Goal: Use online tool/utility: Utilize a website feature to perform a specific function

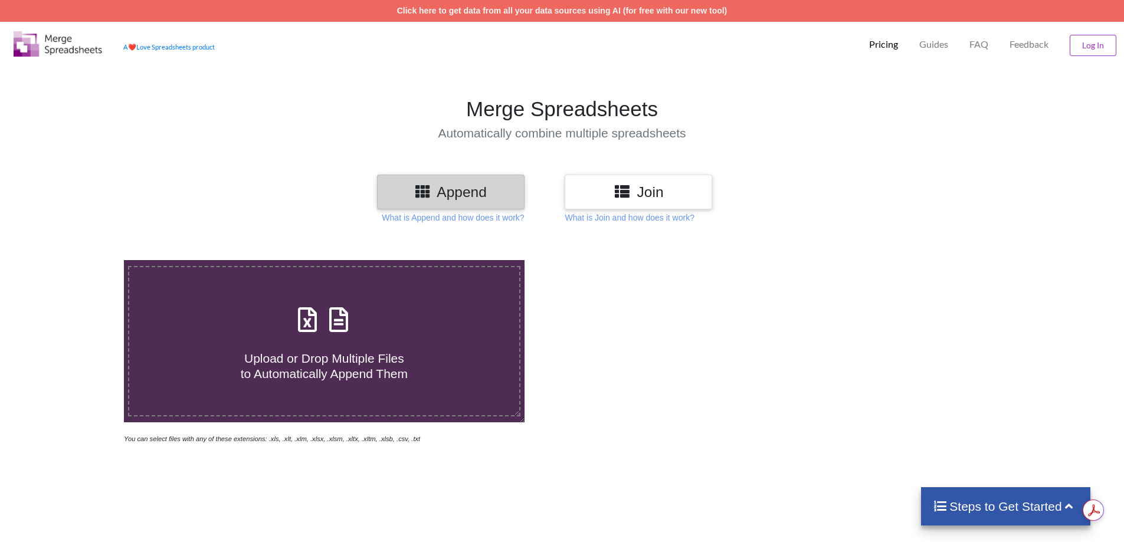
click at [334, 303] on icon at bounding box center [338, 313] width 29 height 25
click at [80, 260] on input "Upload or Drop Multiple Files to Automatically Append Them" at bounding box center [80, 260] width 0 height 0
type input "C:\fakepath\2010.csv"
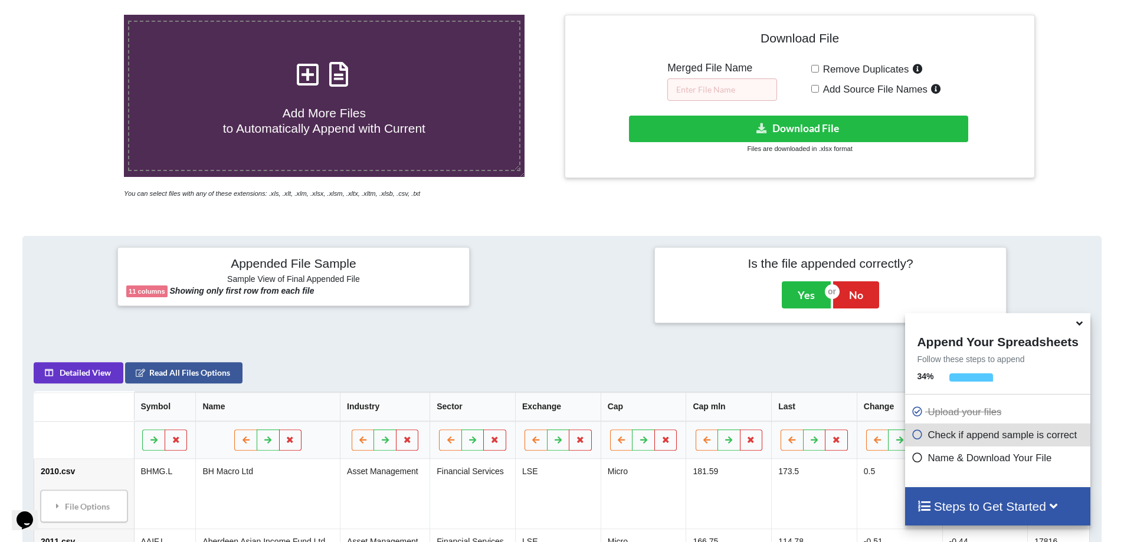
scroll to position [186, 0]
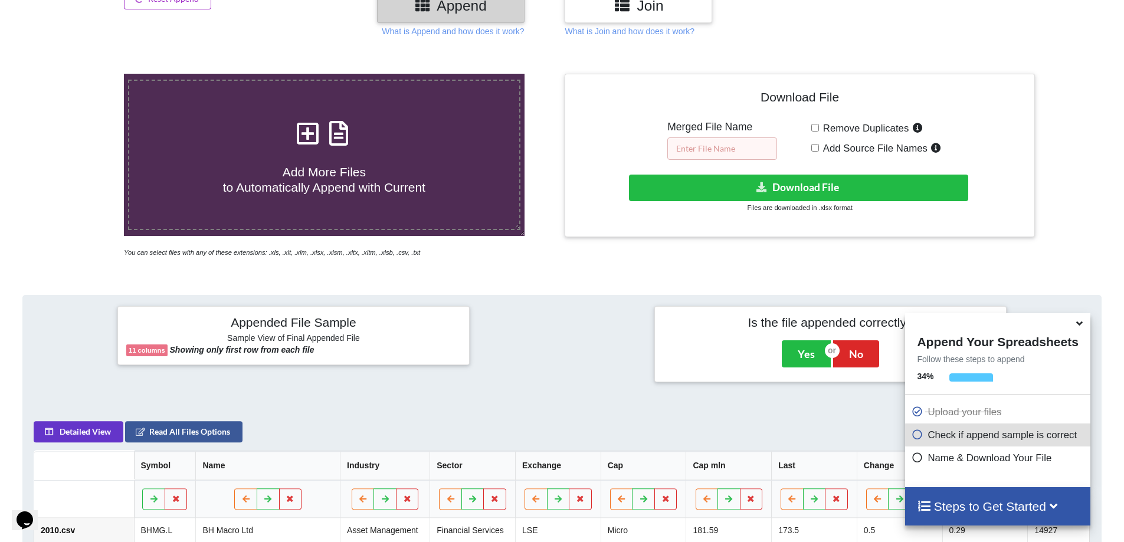
click at [727, 152] on input "text" at bounding box center [722, 148] width 110 height 22
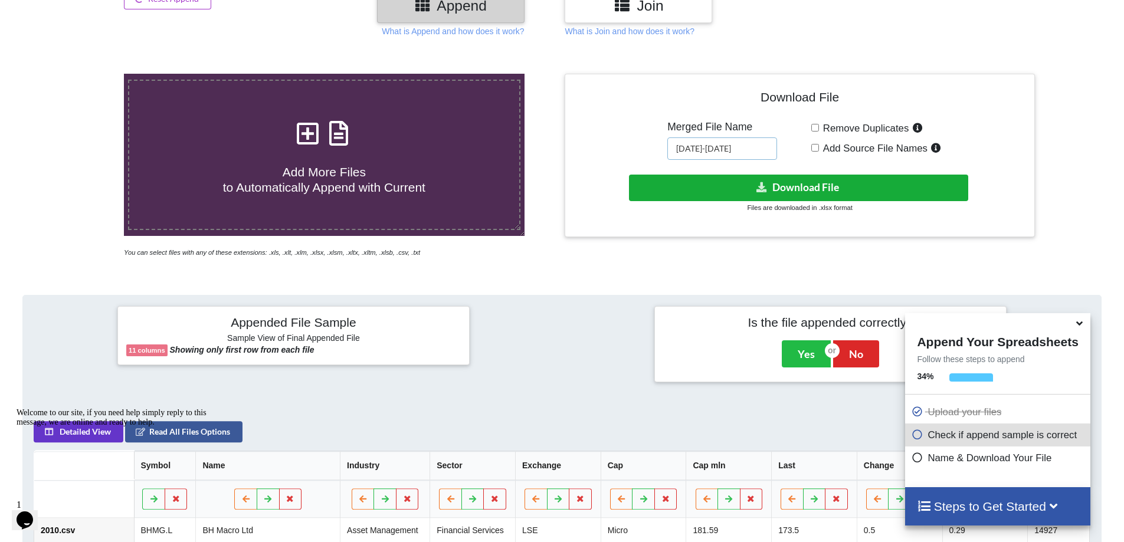
type input "[DATE]-[DATE]"
click at [848, 179] on button "Download File" at bounding box center [798, 188] width 339 height 27
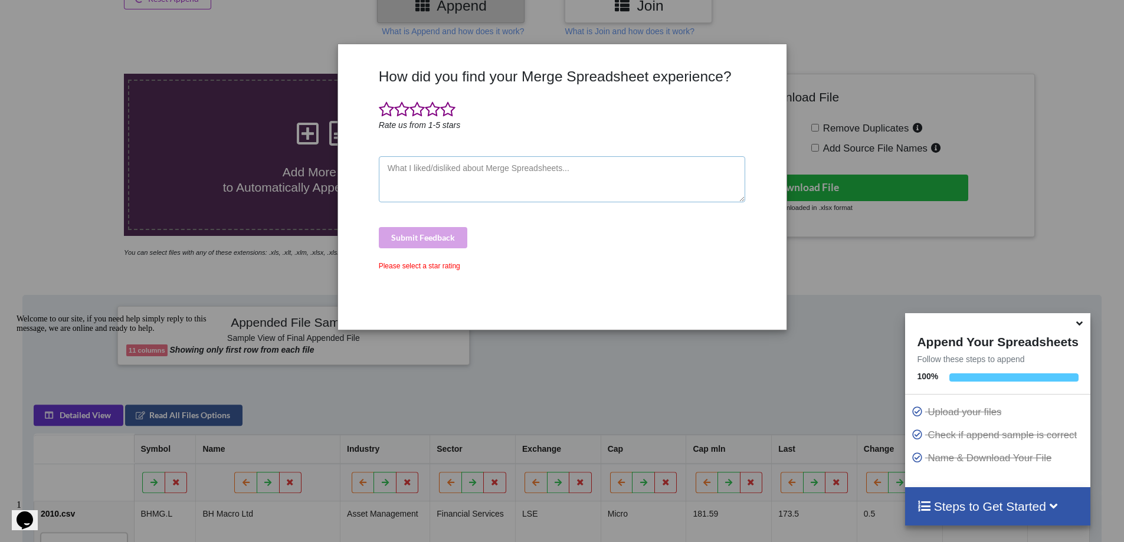
click at [449, 176] on textarea at bounding box center [562, 179] width 367 height 46
click at [432, 108] on span at bounding box center [432, 109] width 15 height 17
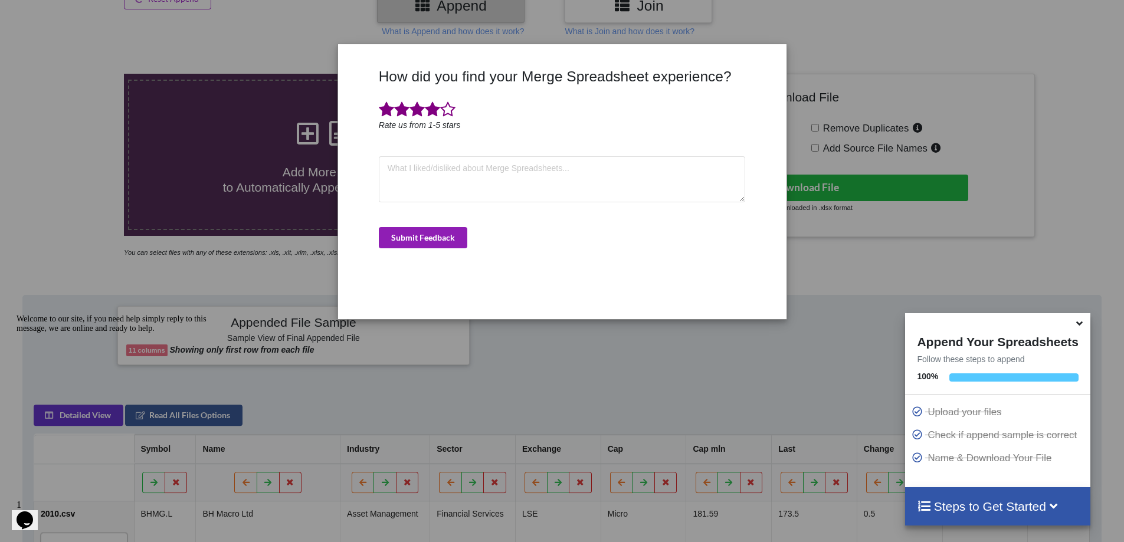
click at [439, 237] on button "Submit Feedback" at bounding box center [423, 237] width 88 height 21
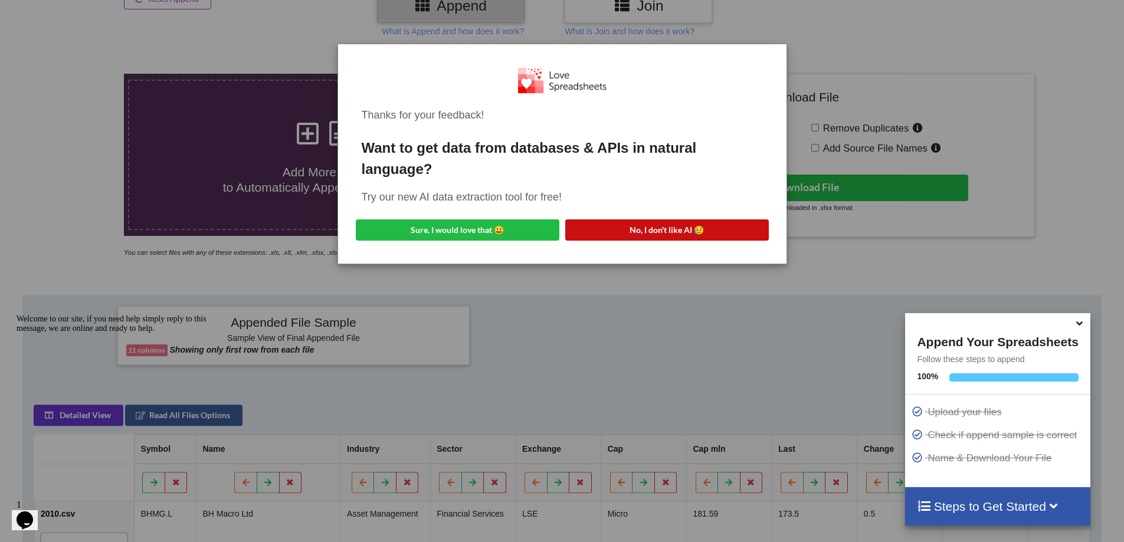
click at [693, 235] on button "No, I don't like AI 😥" at bounding box center [666, 229] width 203 height 21
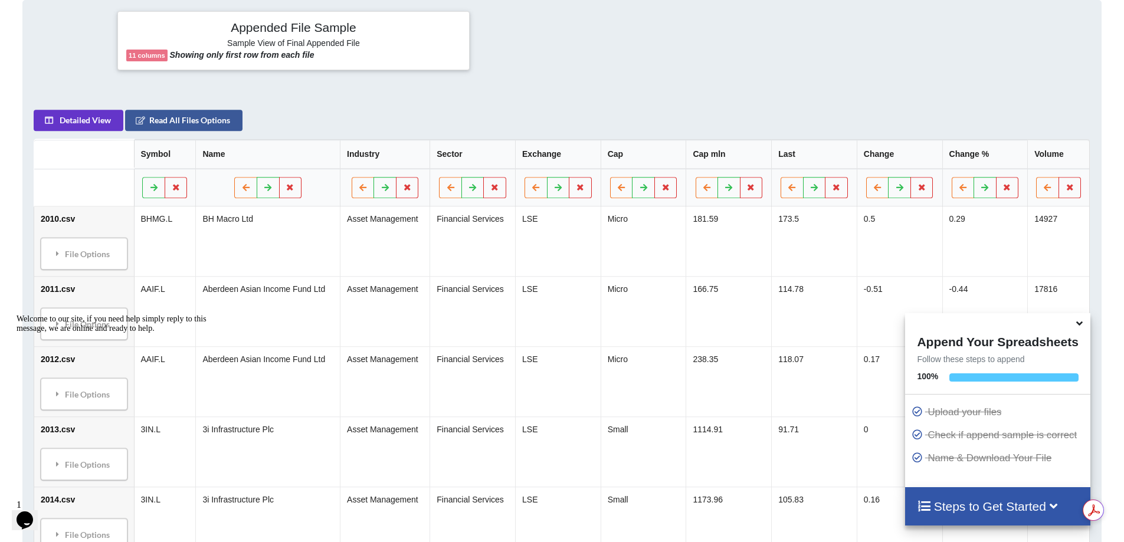
scroll to position [540, 0]
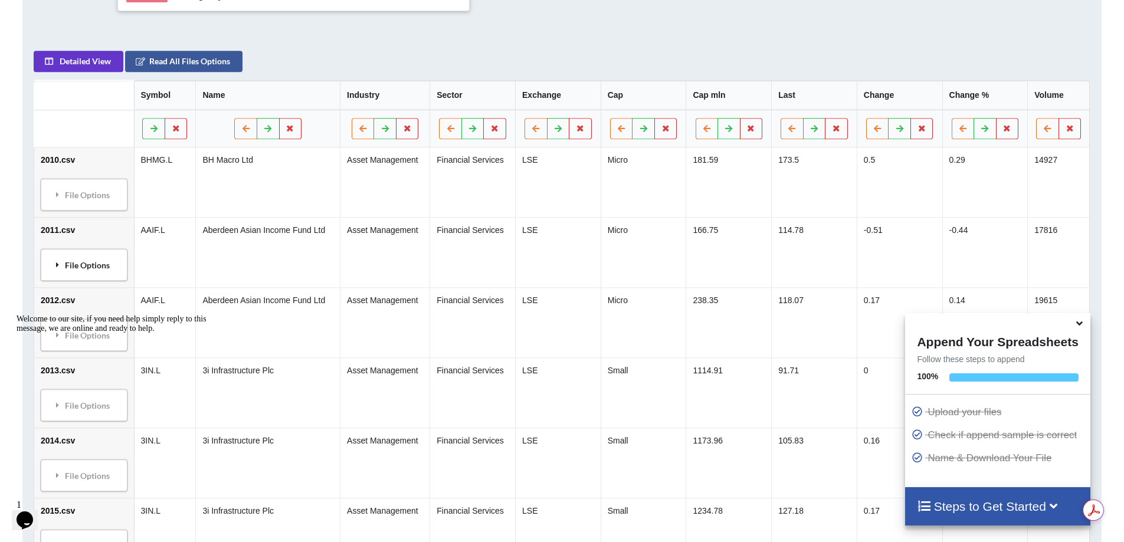
click at [60, 260] on icon at bounding box center [57, 264] width 11 height 8
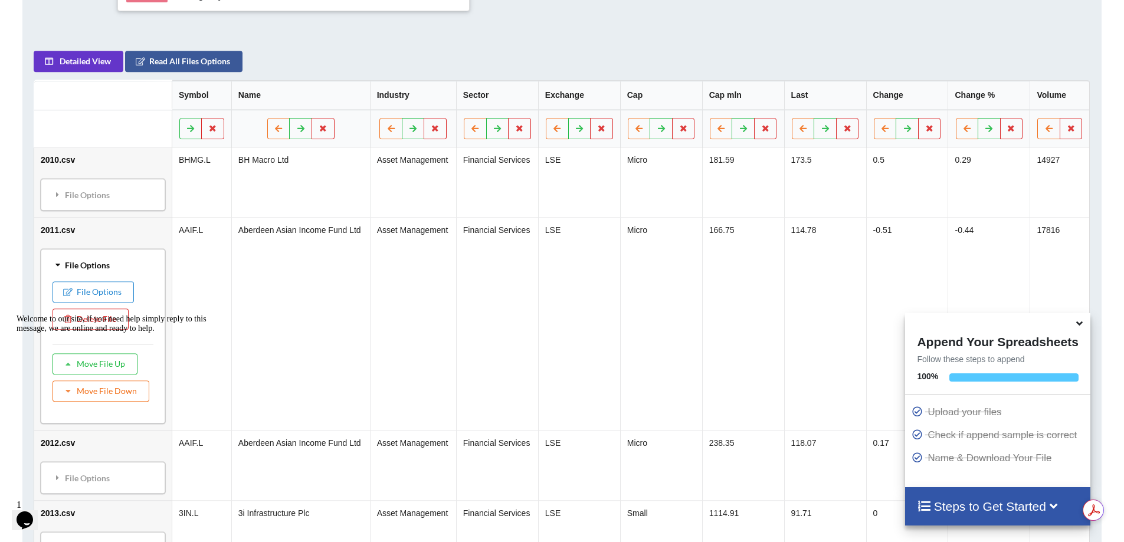
click at [18, 314] on div at bounding box center [123, 314] width 212 height 0
click at [17, 314] on icon "Chat attention grabber" at bounding box center [17, 314] width 0 height 0
click at [58, 257] on div "File Options" at bounding box center [102, 264] width 117 height 25
